Goal: Task Accomplishment & Management: Manage account settings

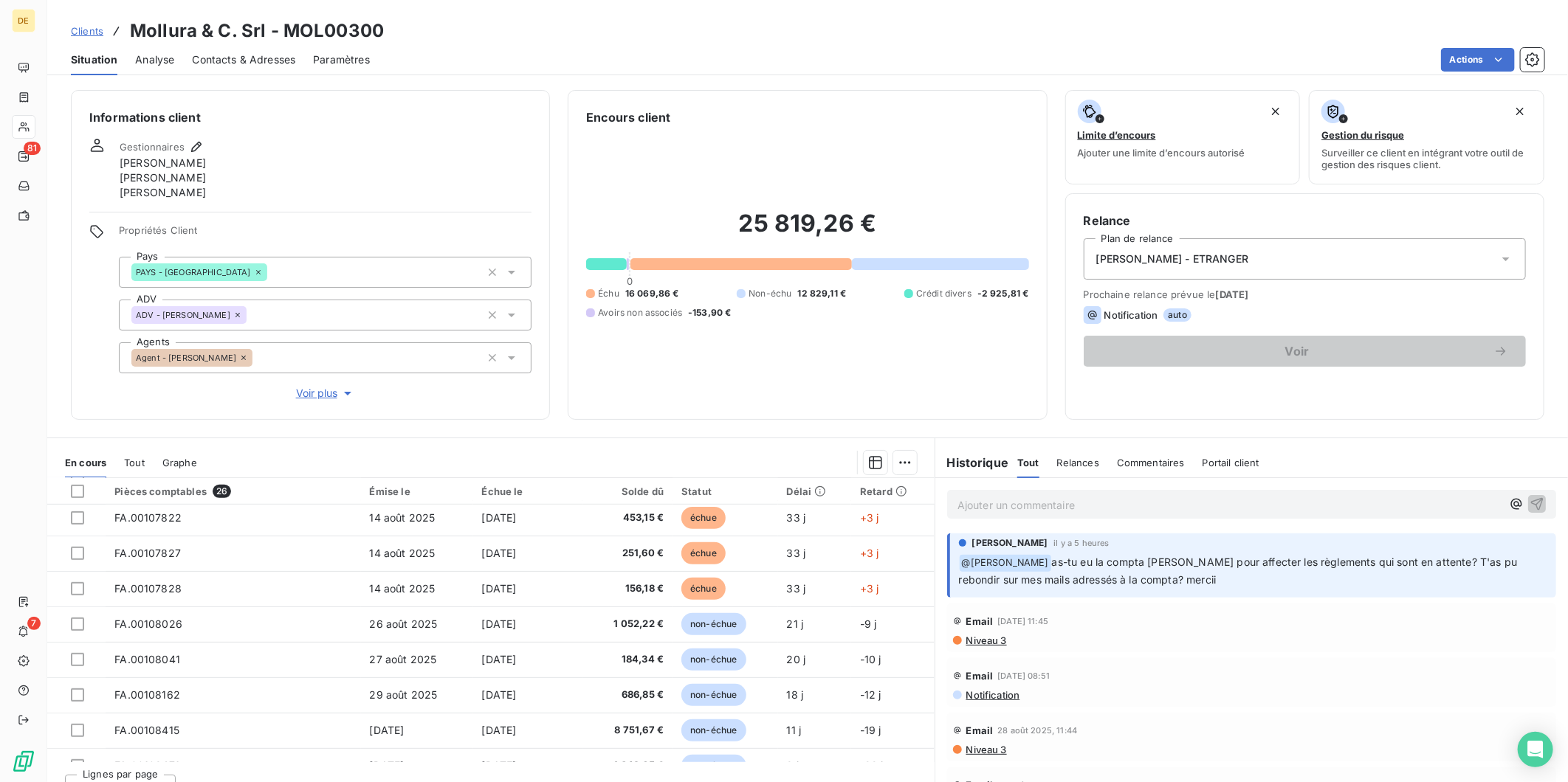
scroll to position [628, 0]
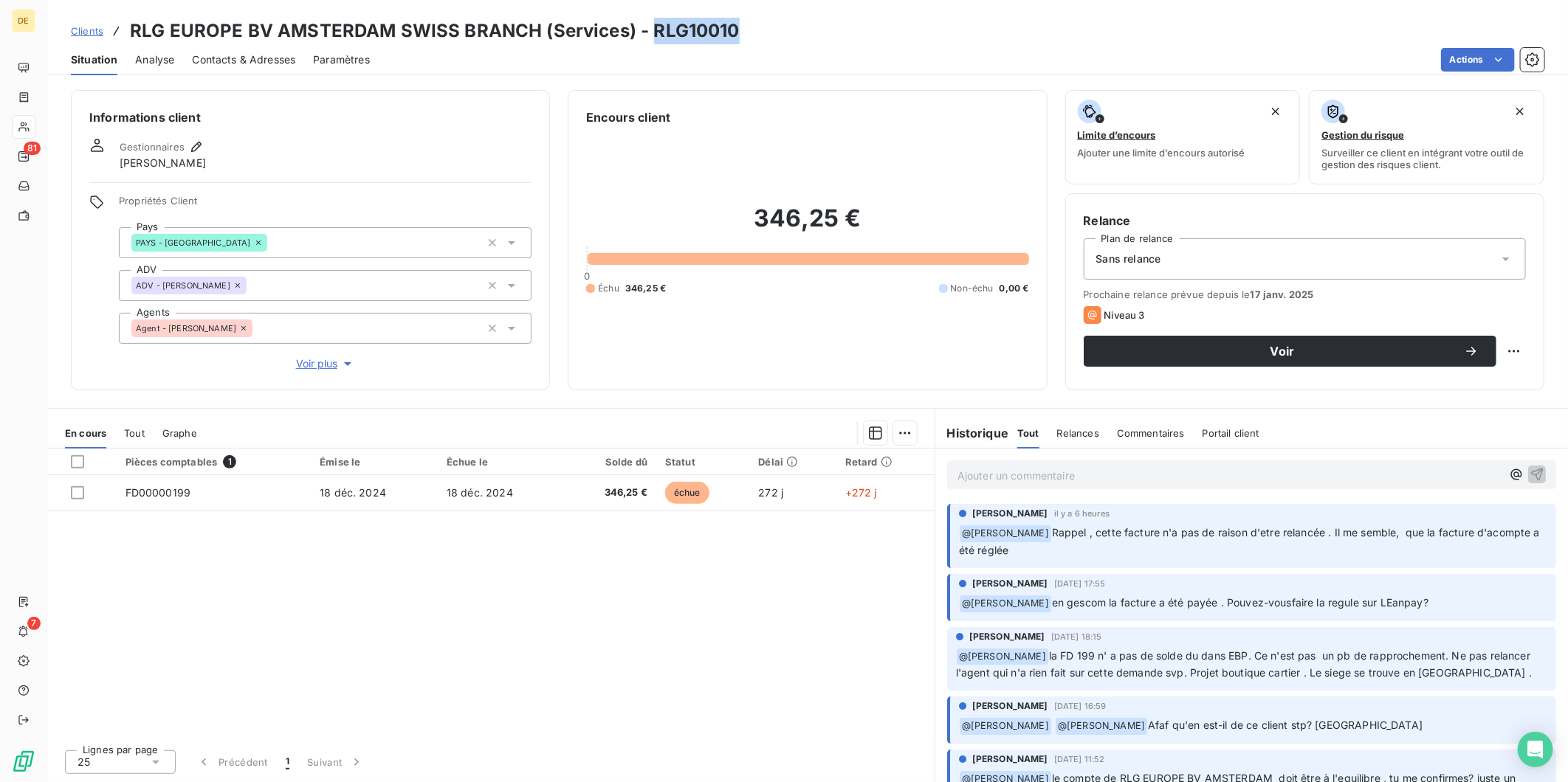
drag, startPoint x: 736, startPoint y: 30, endPoint x: 647, endPoint y: 34, distance: 89.1
click at [647, 34] on div "Clients RLG EUROPE BV AMSTERDAM SWISS BRANCH (Services) - RLG10010" at bounding box center [808, 31] width 1521 height 27
copy h3 "RLG10010"
click at [1086, 430] on span "Relances" at bounding box center [1078, 433] width 42 height 12
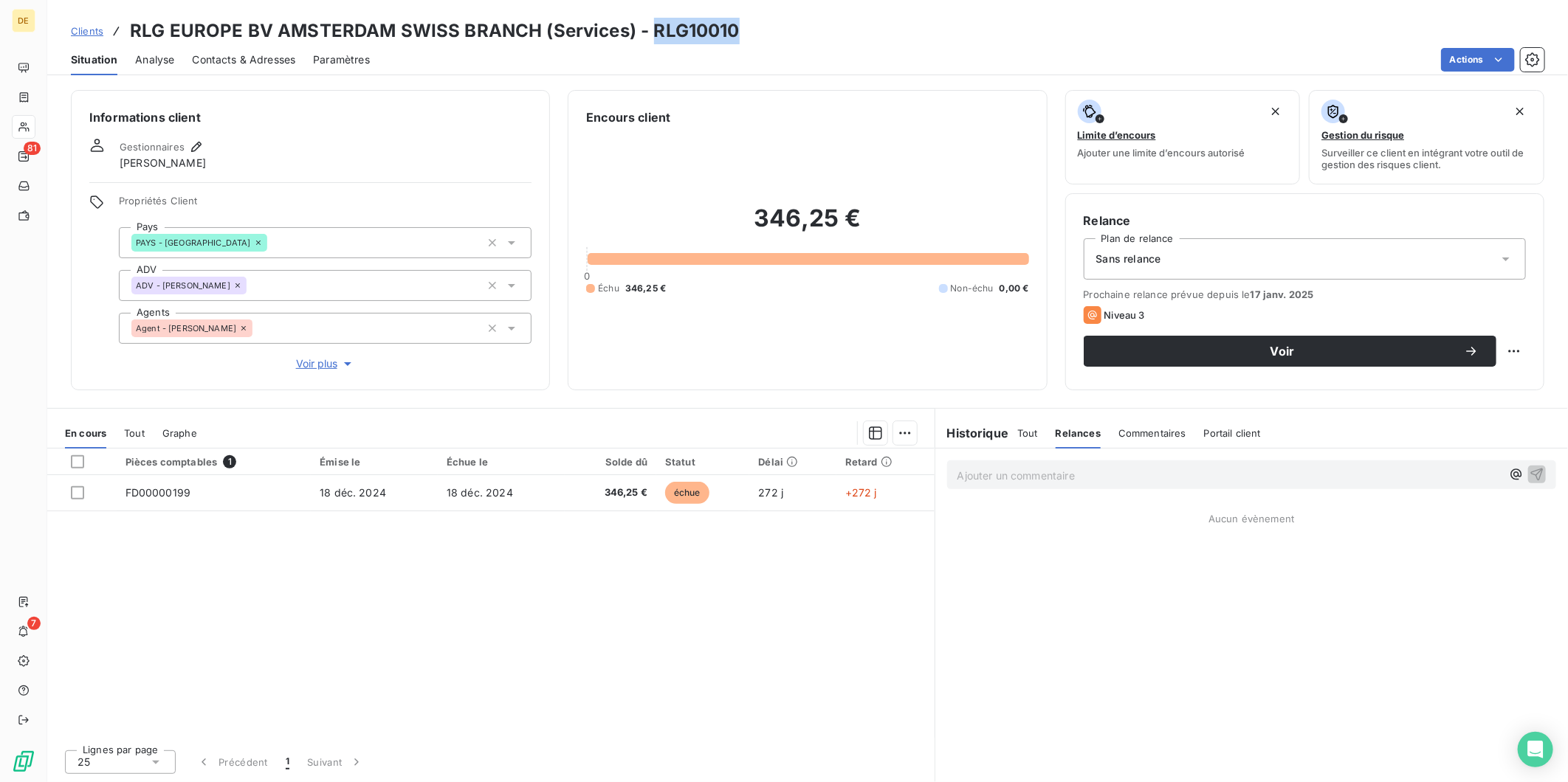
click at [1130, 430] on span "Commentaires" at bounding box center [1152, 433] width 68 height 12
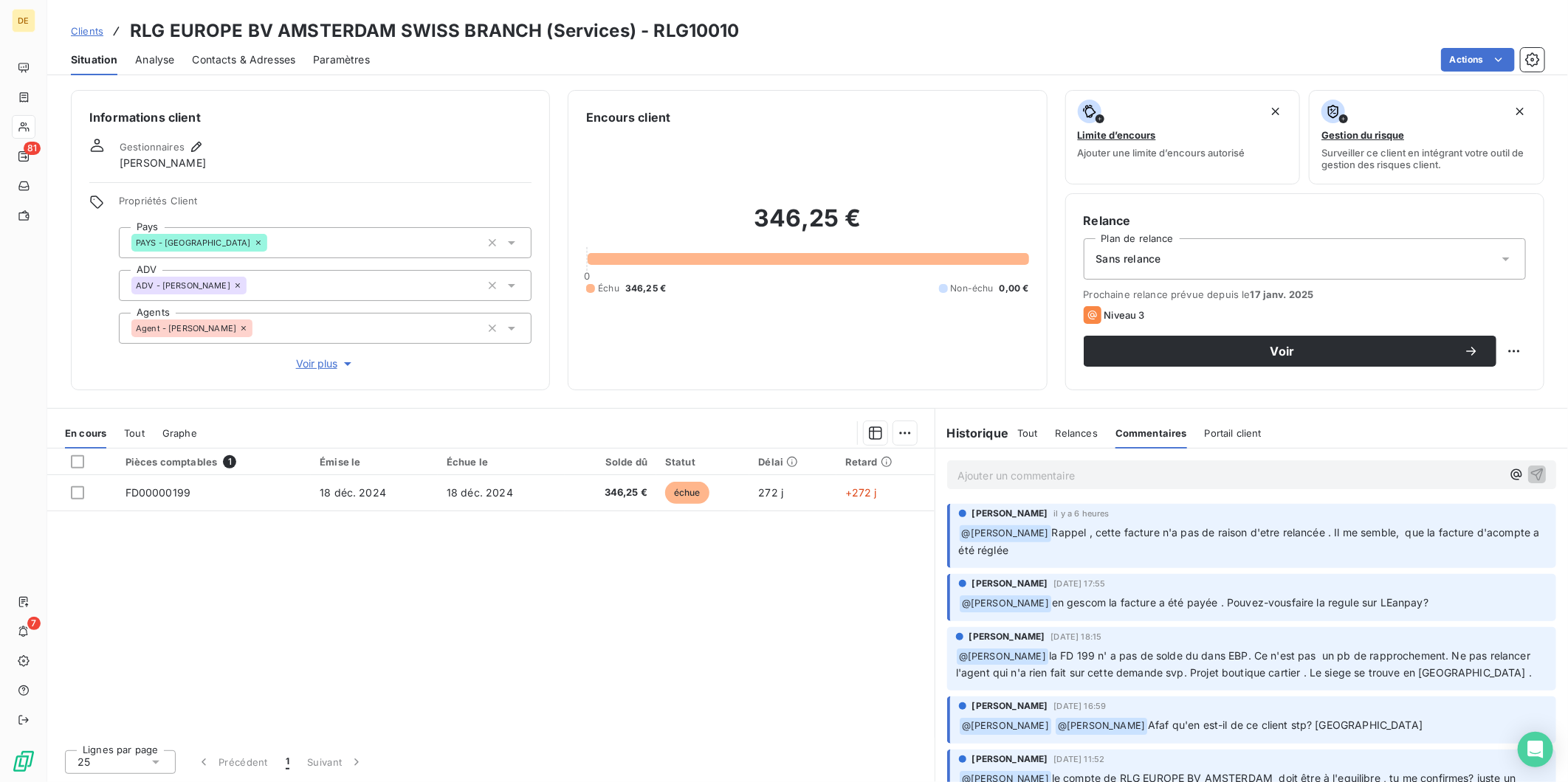
click at [991, 476] on p "Ajouter un commentaire ﻿" at bounding box center [1230, 476] width 545 height 19
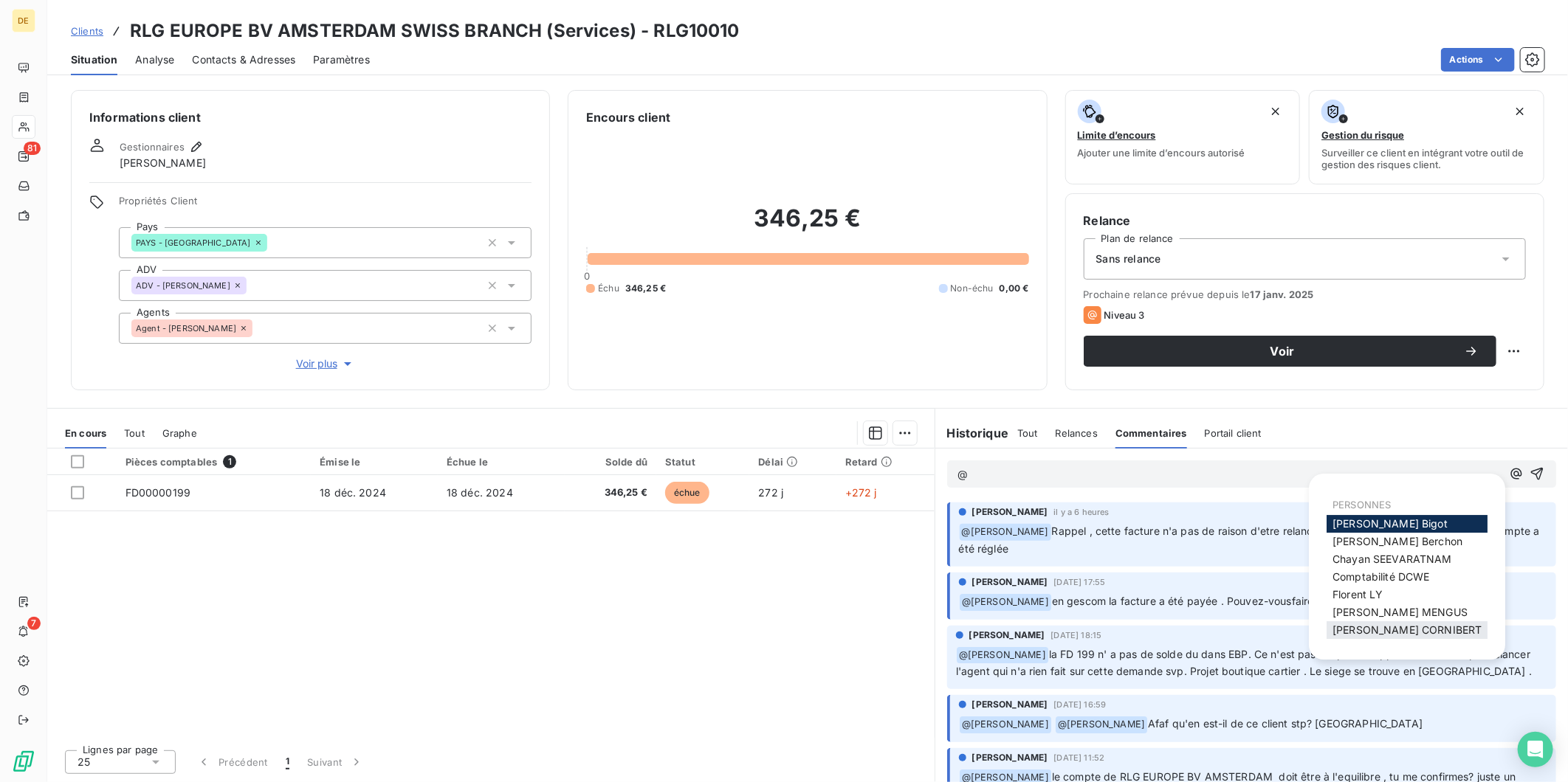
click at [1353, 624] on span "[PERSON_NAME]" at bounding box center [1407, 630] width 149 height 12
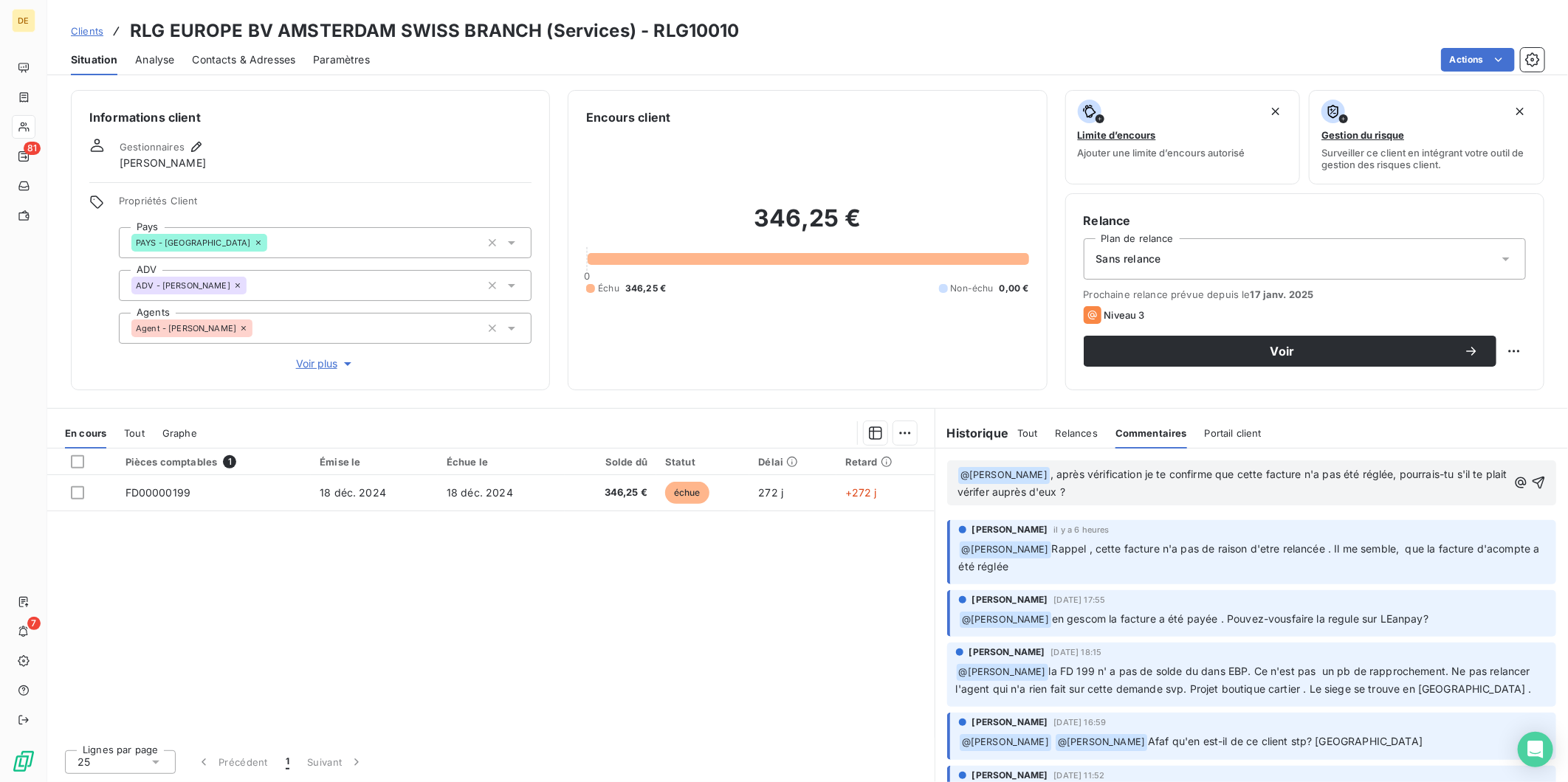
scroll to position [182, 0]
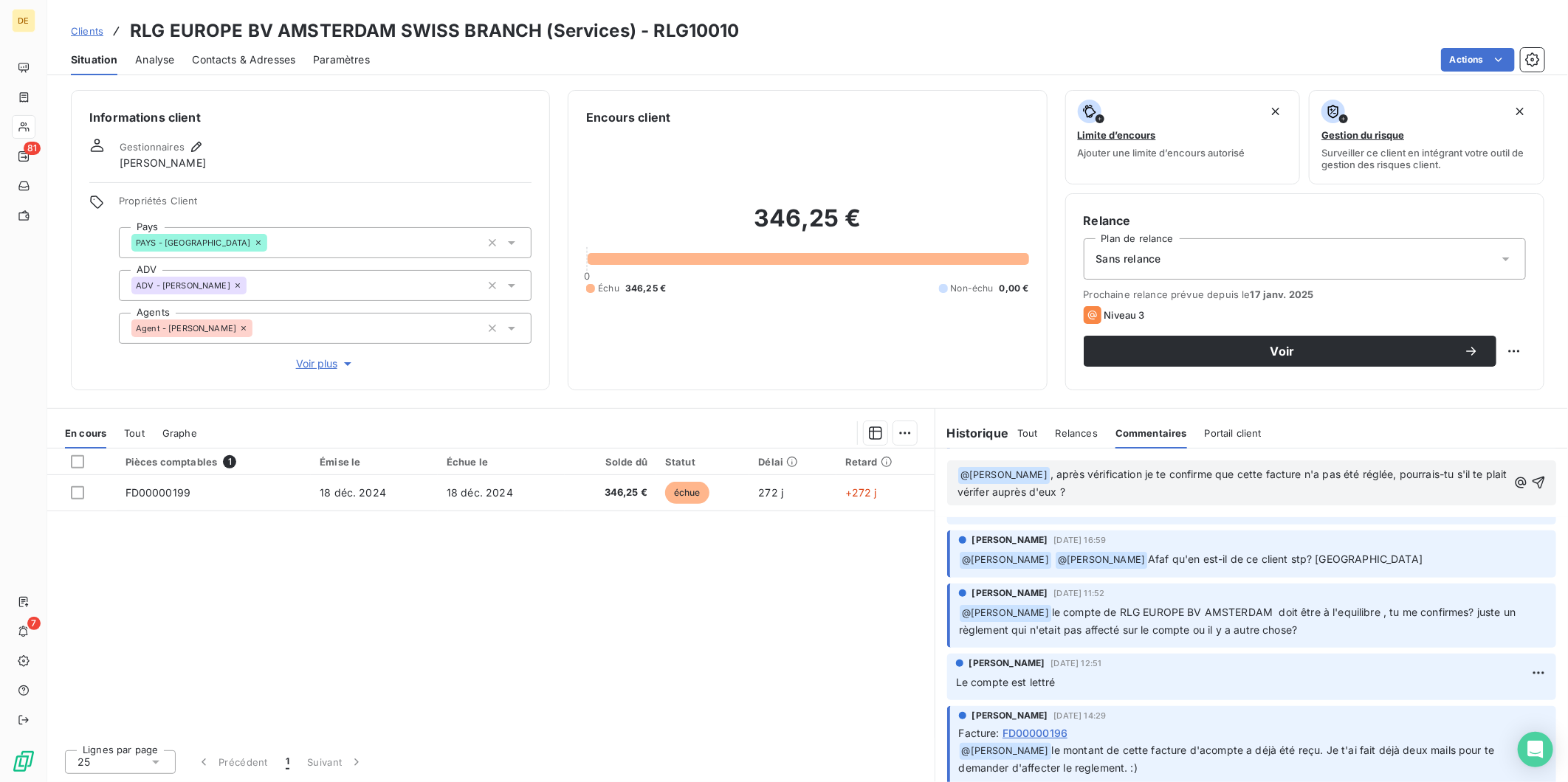
click at [1085, 431] on span "Relances" at bounding box center [1077, 433] width 42 height 12
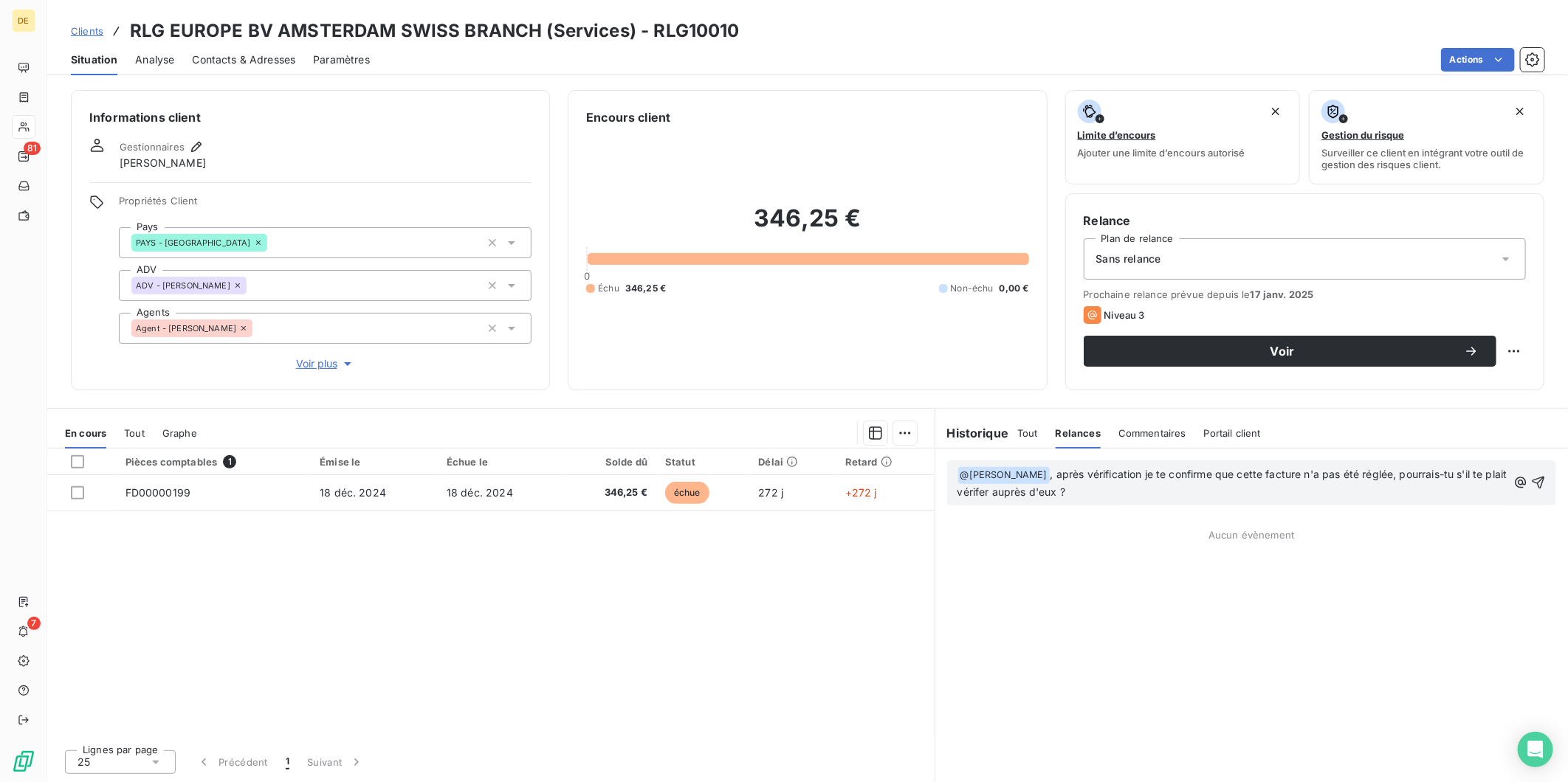
click at [1032, 427] on span "Tout" at bounding box center [1027, 433] width 21 height 12
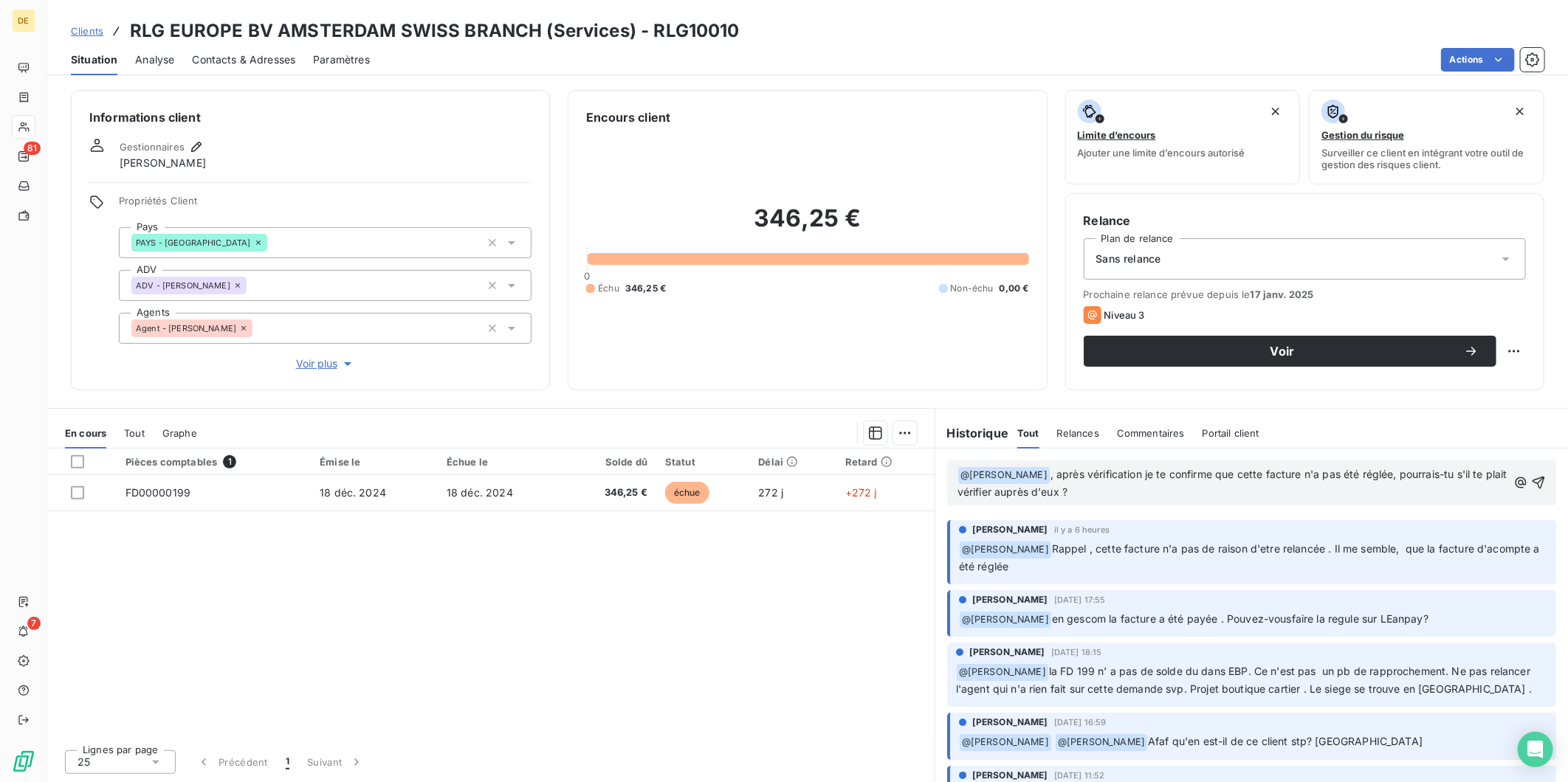
click at [1131, 491] on p "﻿ @ [PERSON_NAME] ﻿ , après vérification je te confirme que cette facture n'a p…" at bounding box center [1233, 483] width 550 height 34
click at [1533, 477] on icon "button" at bounding box center [1539, 483] width 12 height 12
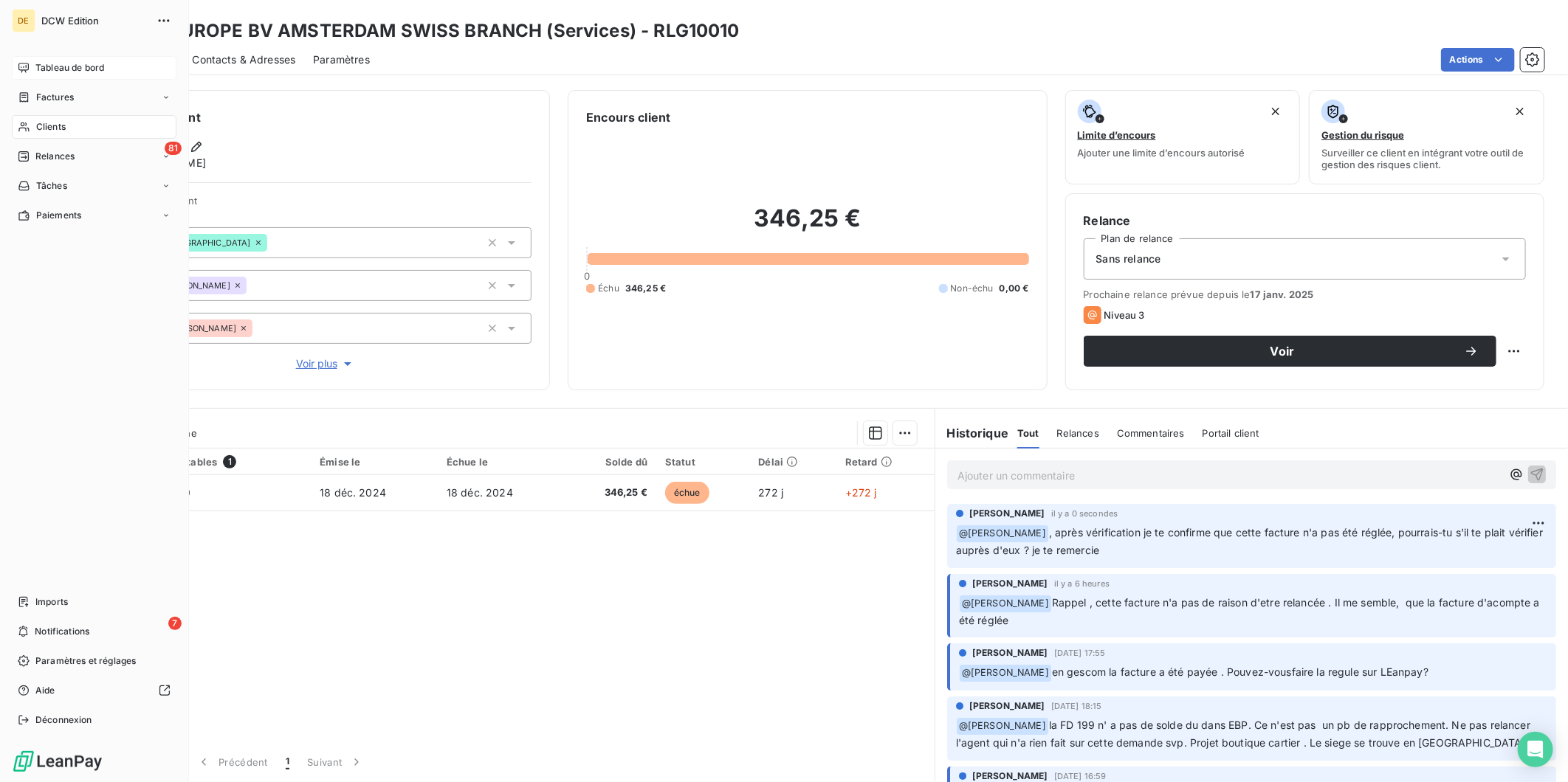
click at [65, 66] on span "Tableau de bord" at bounding box center [69, 68] width 69 height 13
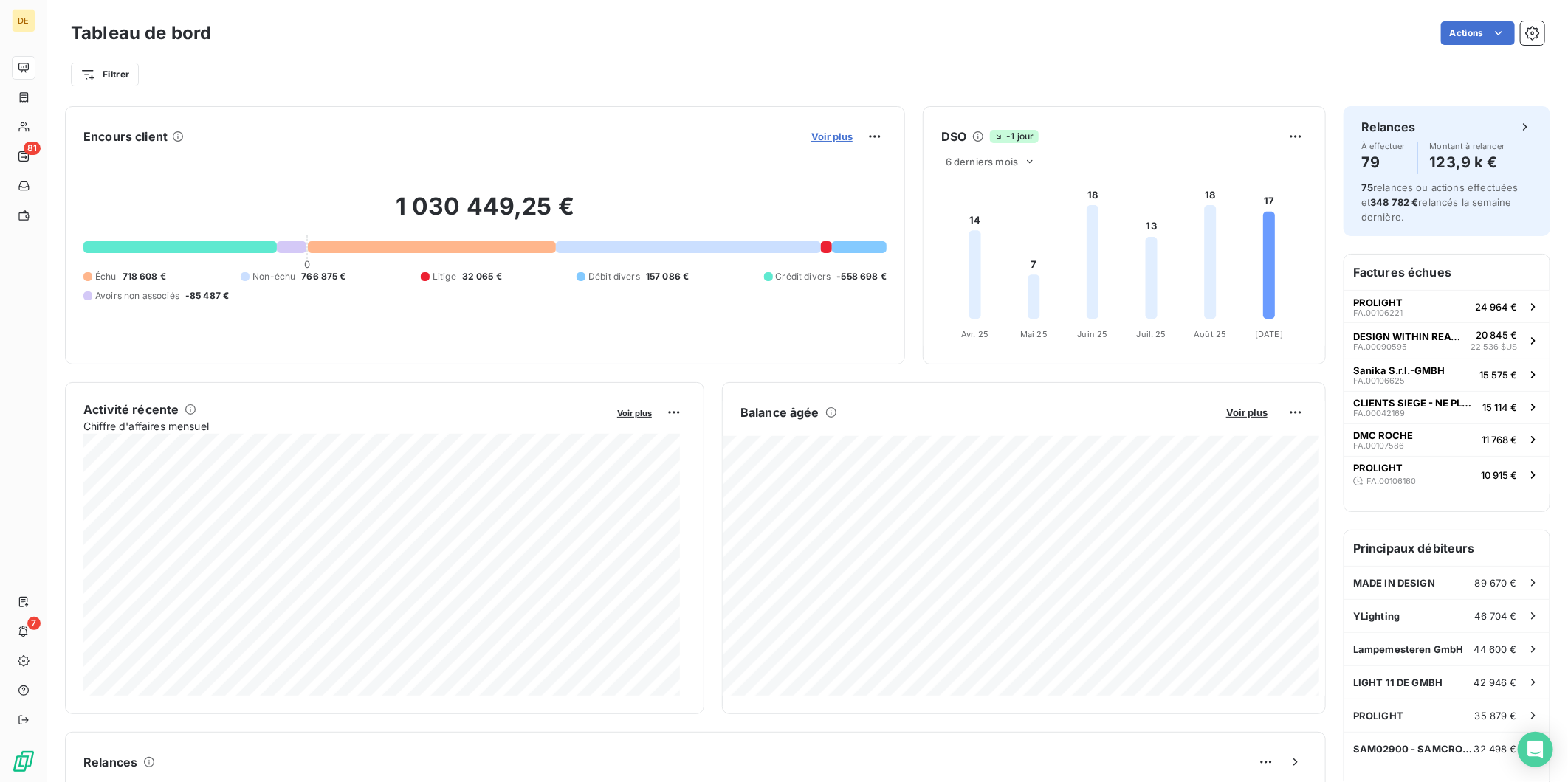
click at [818, 136] on span "Voir plus" at bounding box center [832, 136] width 41 height 12
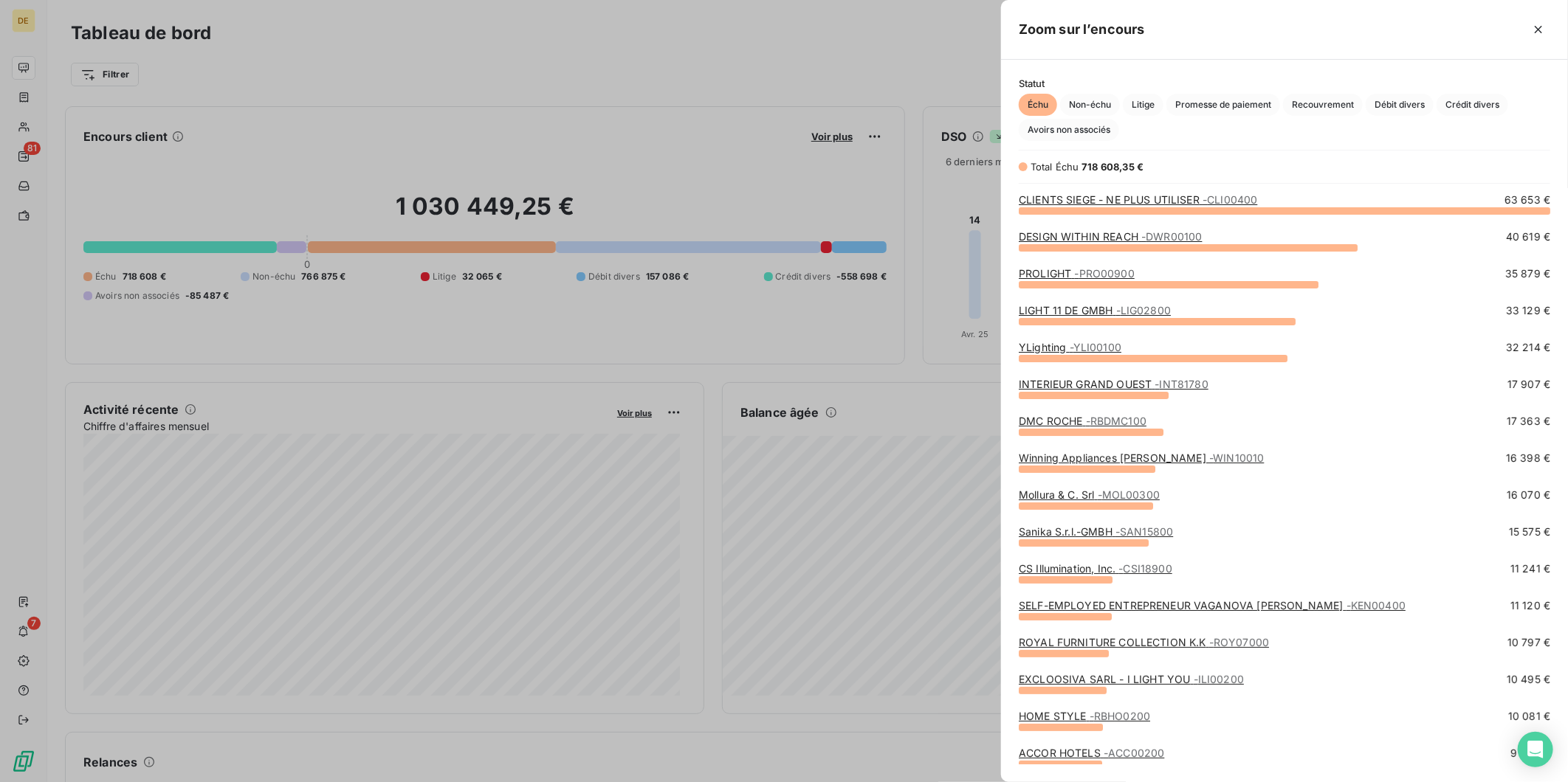
scroll to position [559, 555]
click at [1084, 273] on span "- PRO00900" at bounding box center [1104, 274] width 60 height 12
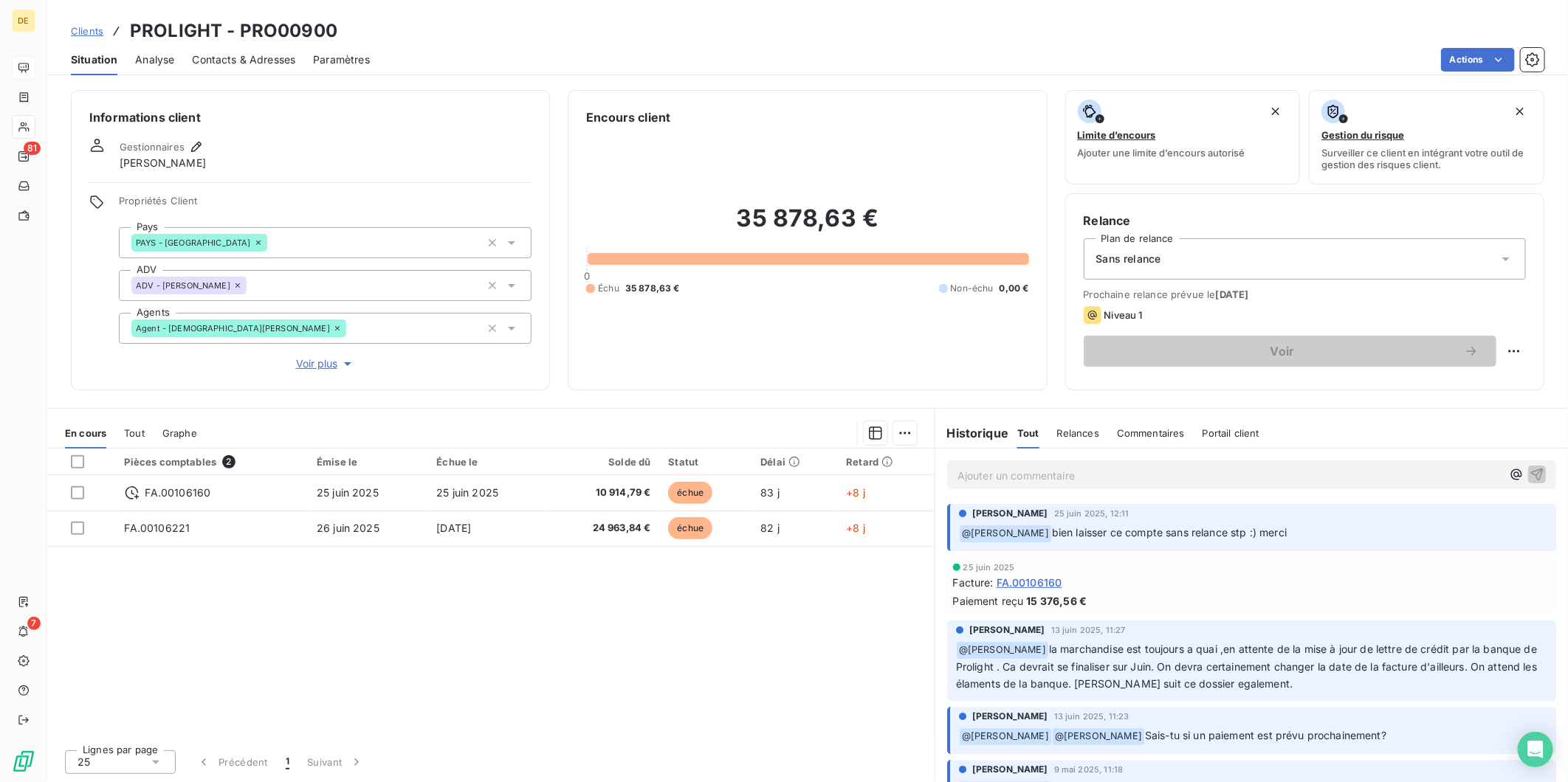
click at [408, 238] on div "PAYS - [GEOGRAPHIC_DATA]" at bounding box center [325, 243] width 413 height 31
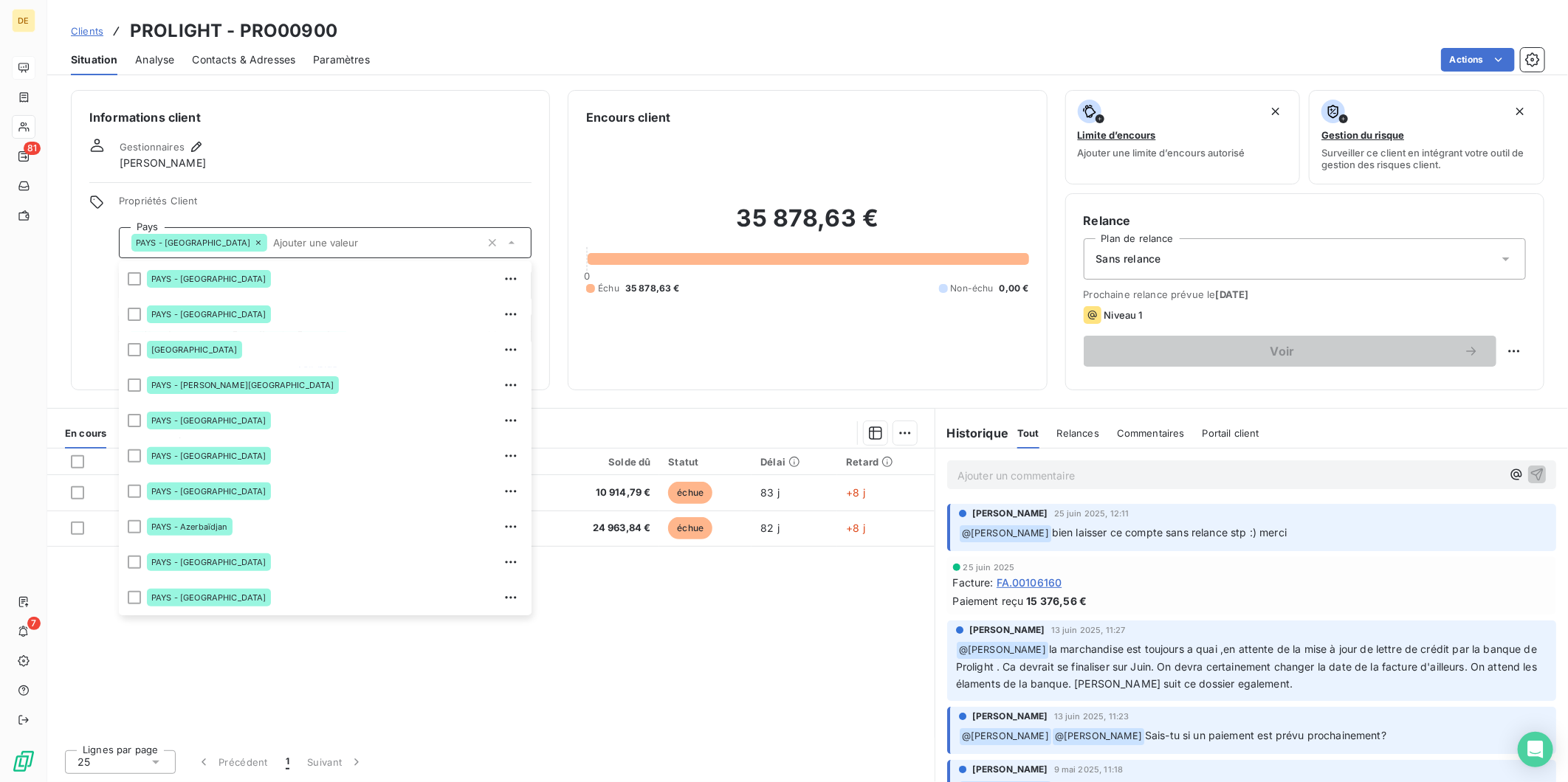
scroll to position [1699, 0]
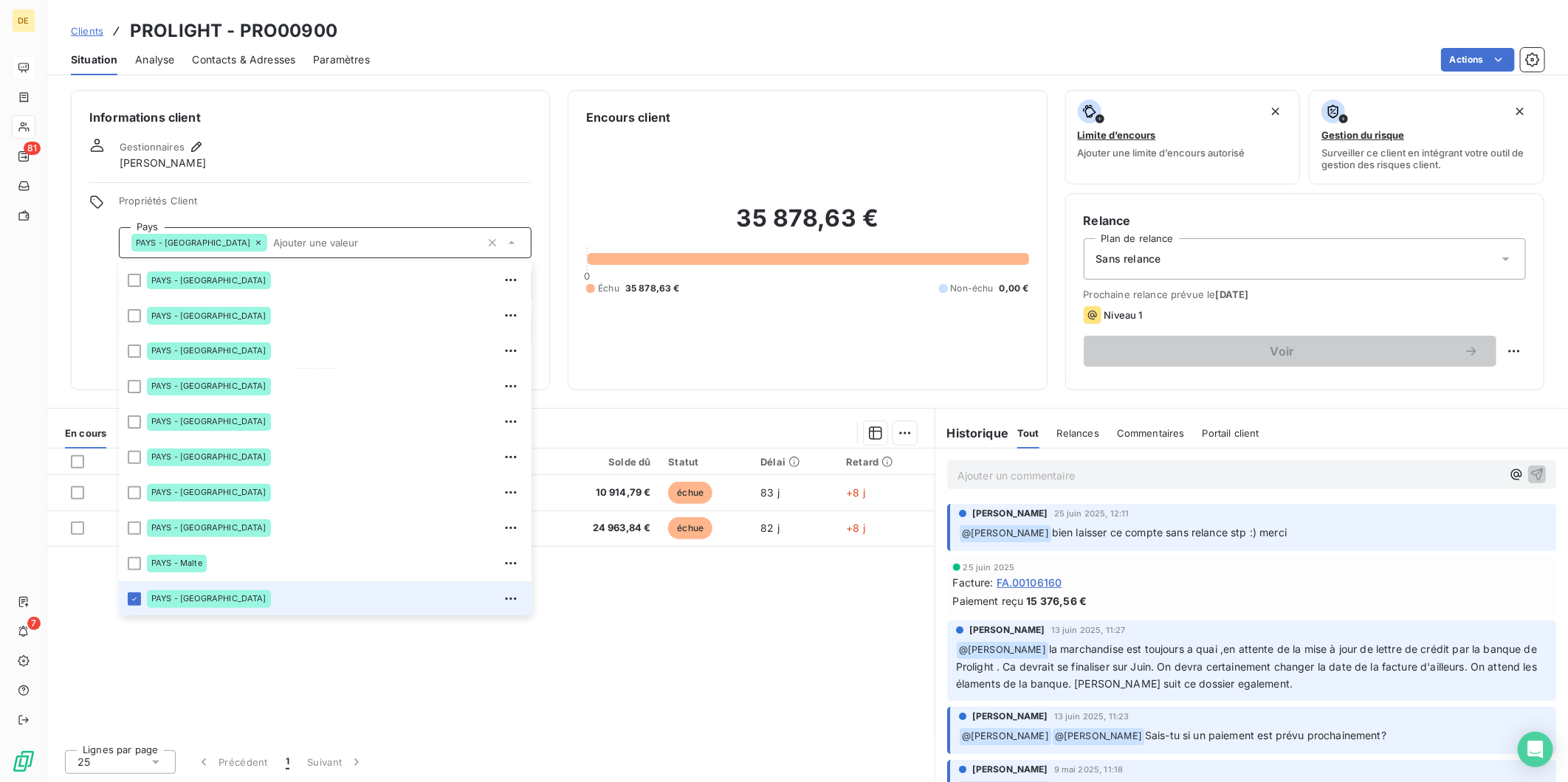
click at [408, 238] on input "text" at bounding box center [374, 242] width 214 height 13
